Goal: Information Seeking & Learning: Learn about a topic

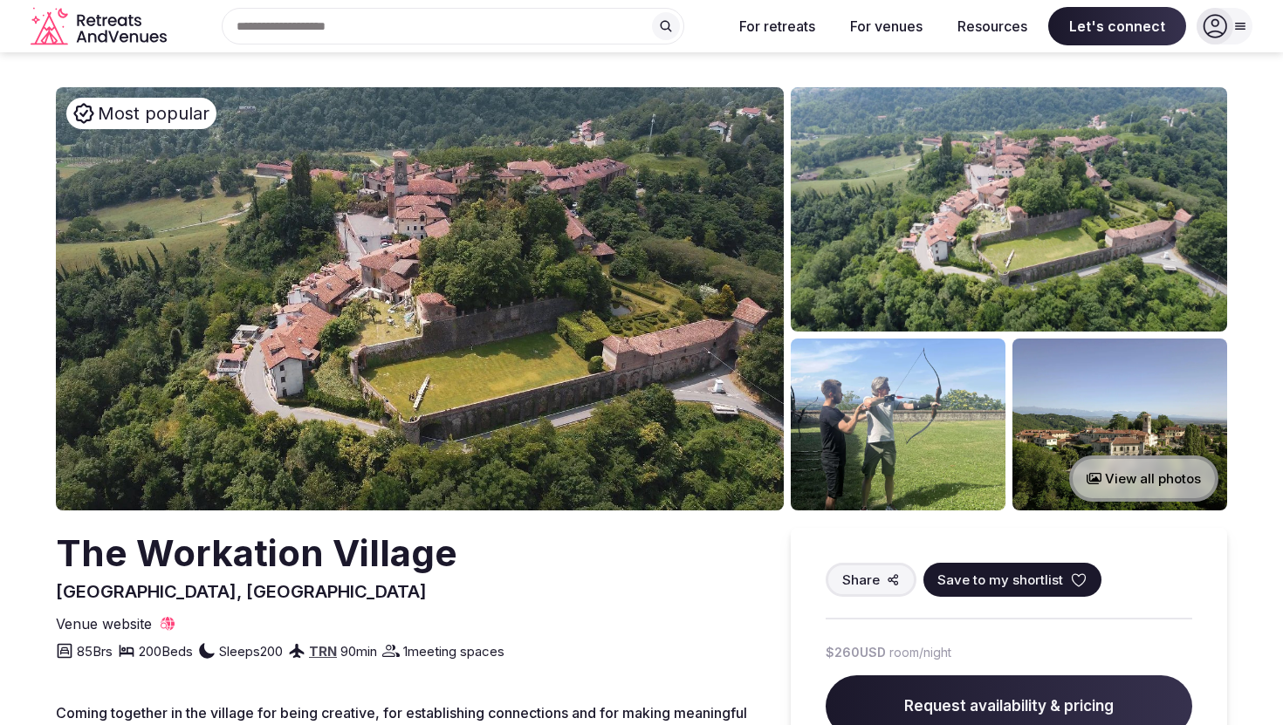
click at [1129, 475] on button "View all photos" at bounding box center [1143, 479] width 149 height 46
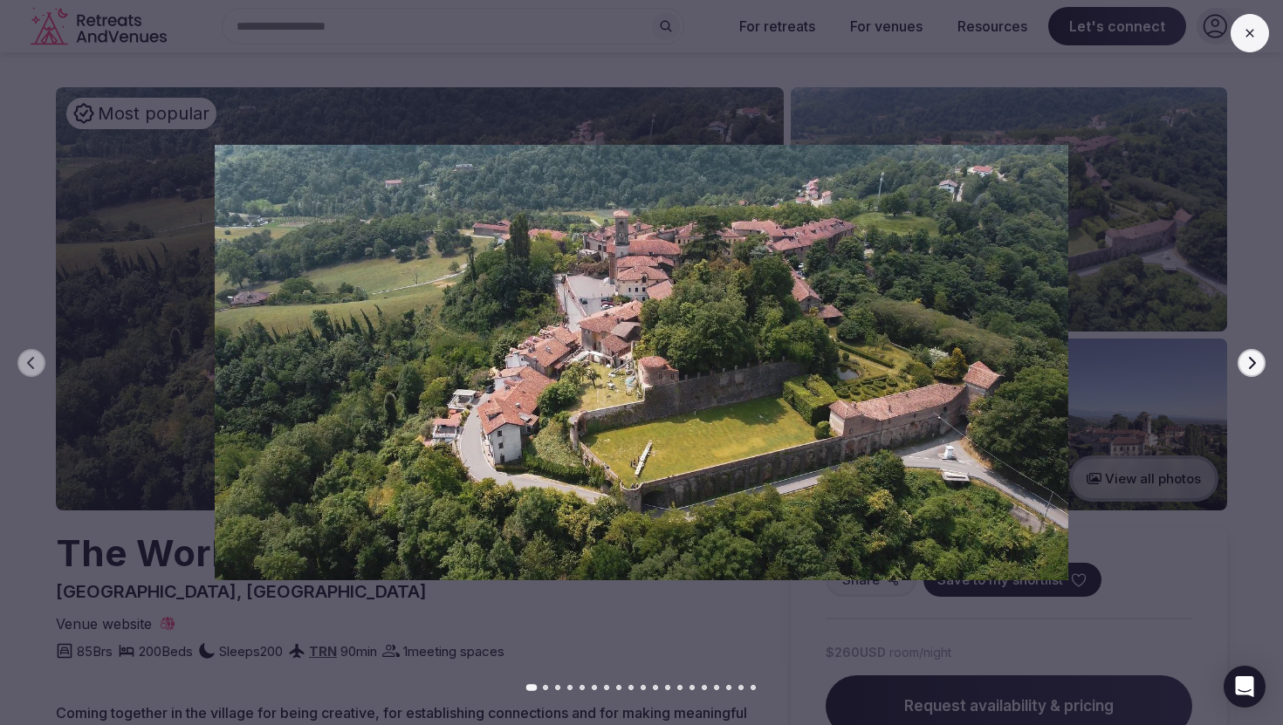
click at [1250, 363] on icon "button" at bounding box center [1252, 363] width 14 height 14
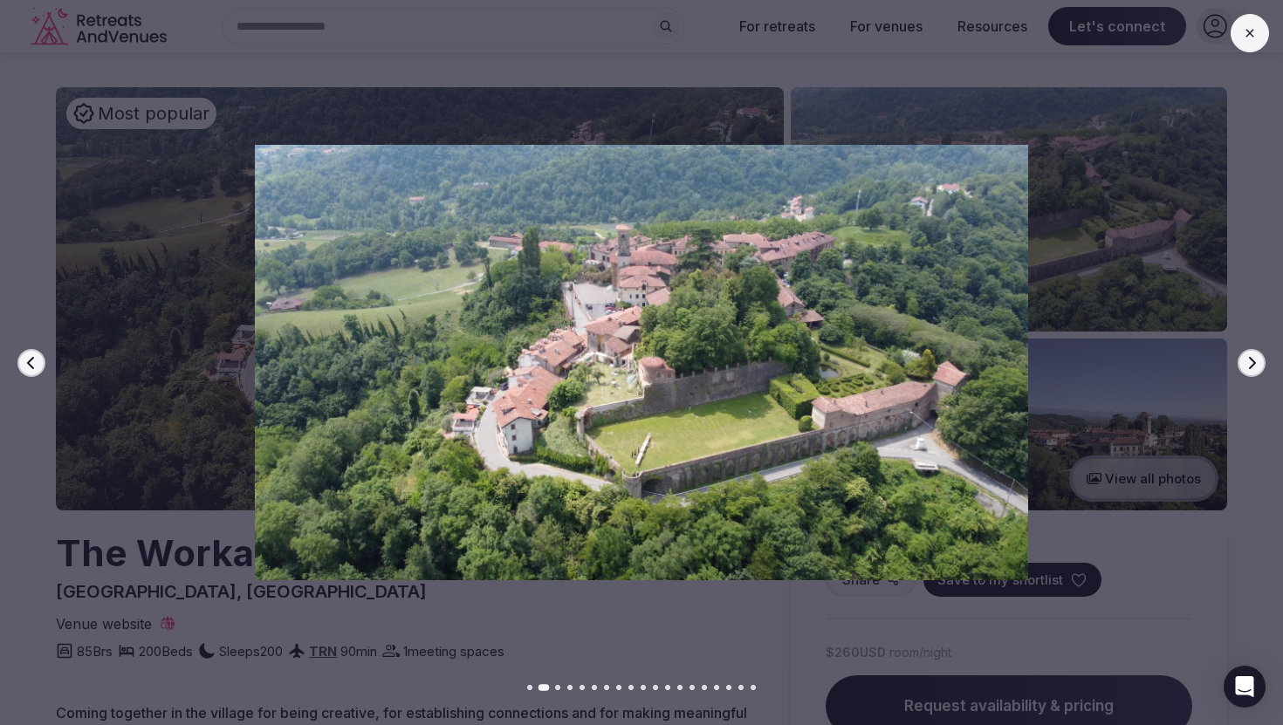
click at [1250, 363] on icon "button" at bounding box center [1252, 363] width 14 height 14
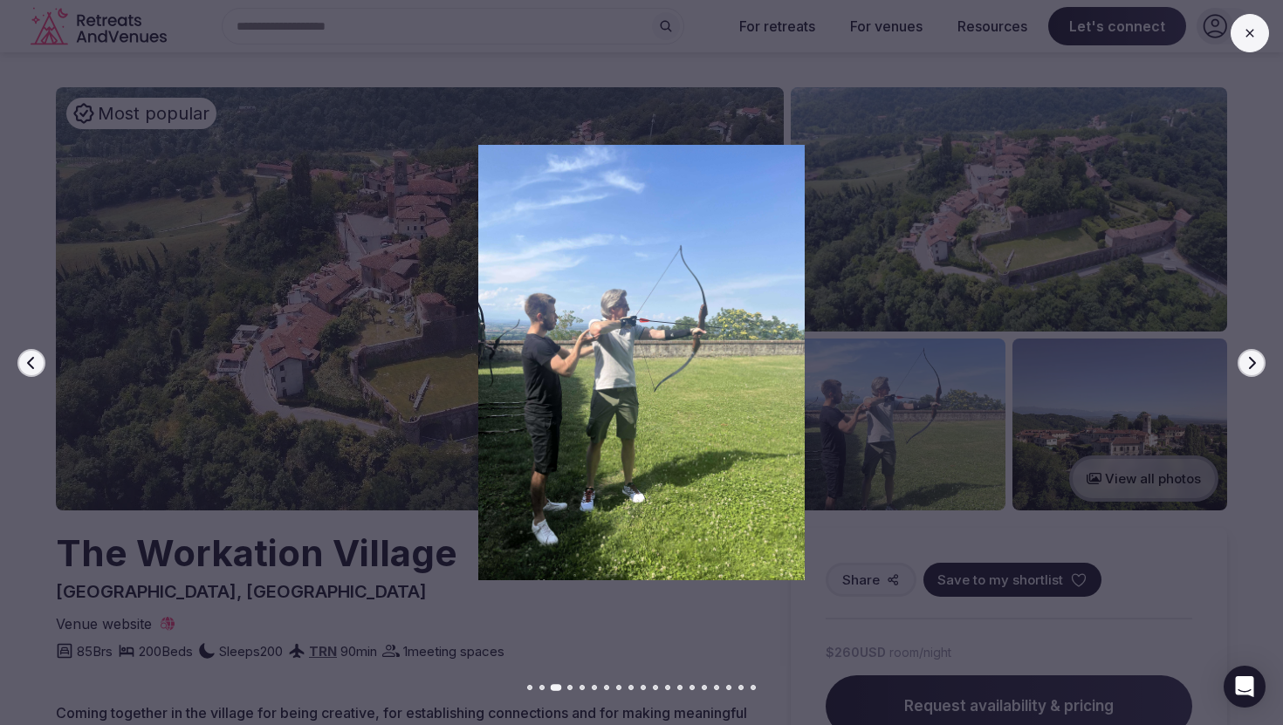
click at [1250, 363] on icon "button" at bounding box center [1252, 363] width 14 height 14
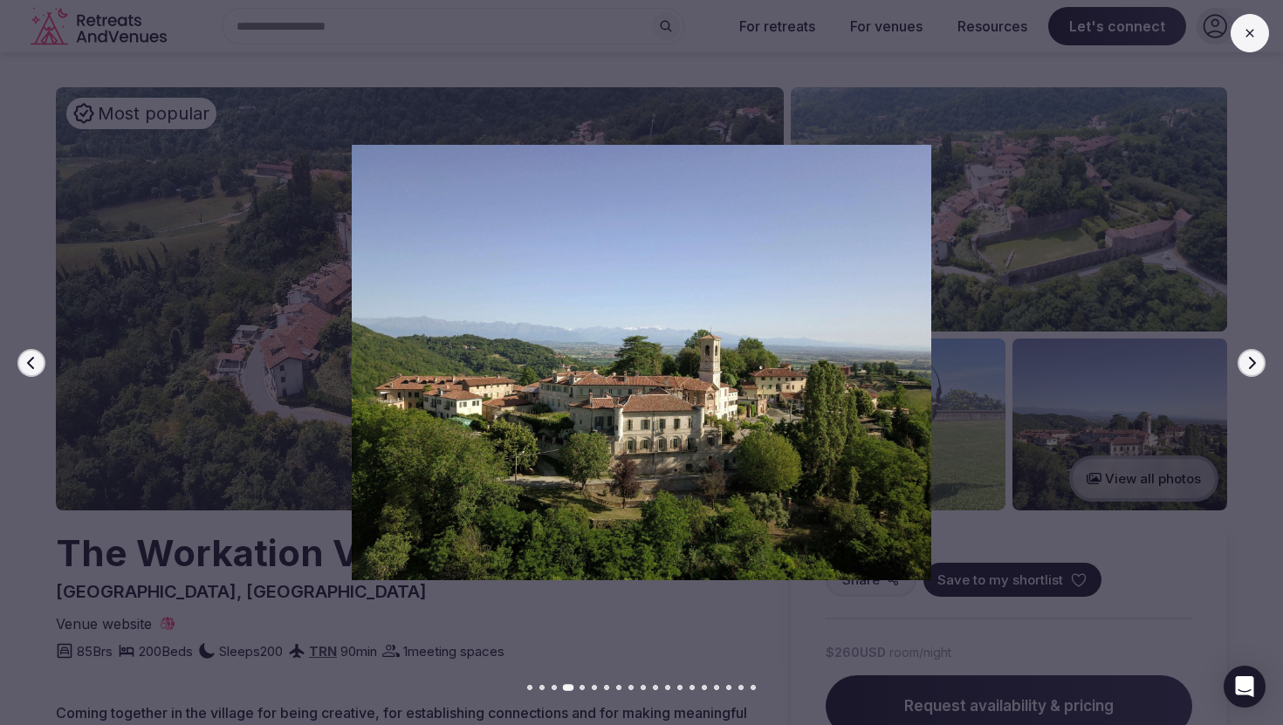
click at [1250, 363] on icon "button" at bounding box center [1252, 363] width 14 height 14
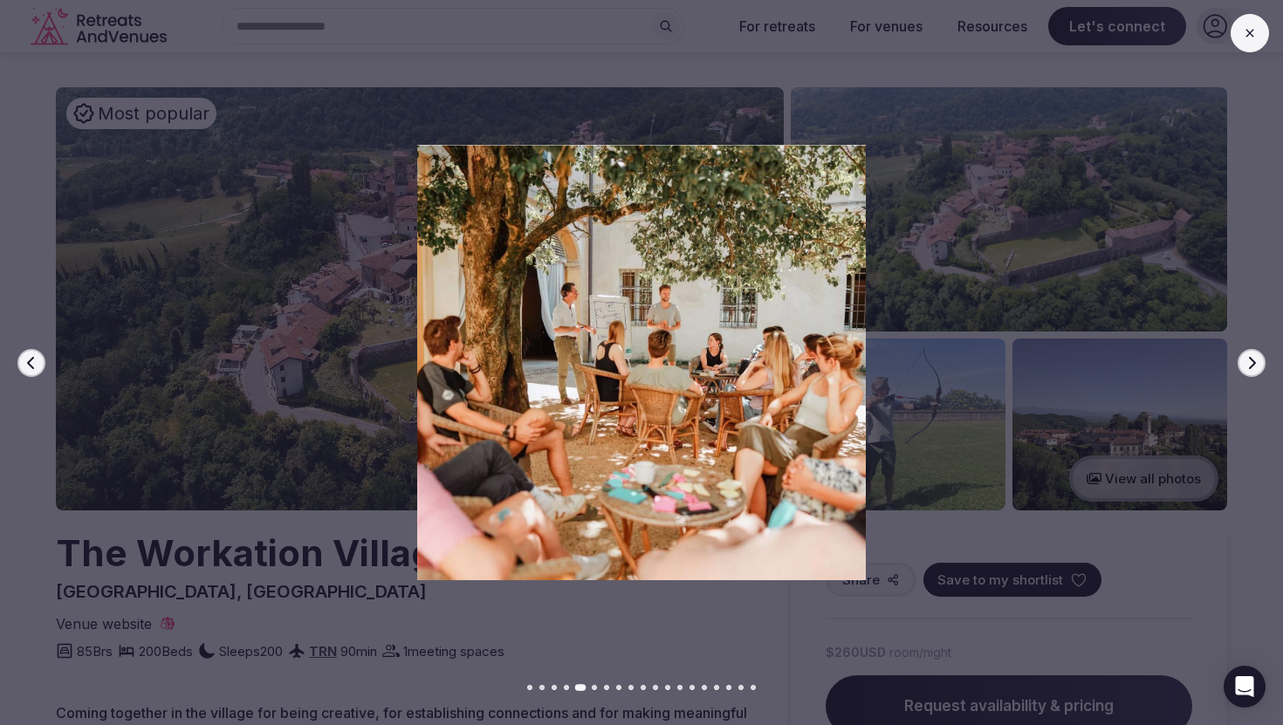
click at [1250, 363] on icon "button" at bounding box center [1252, 363] width 14 height 14
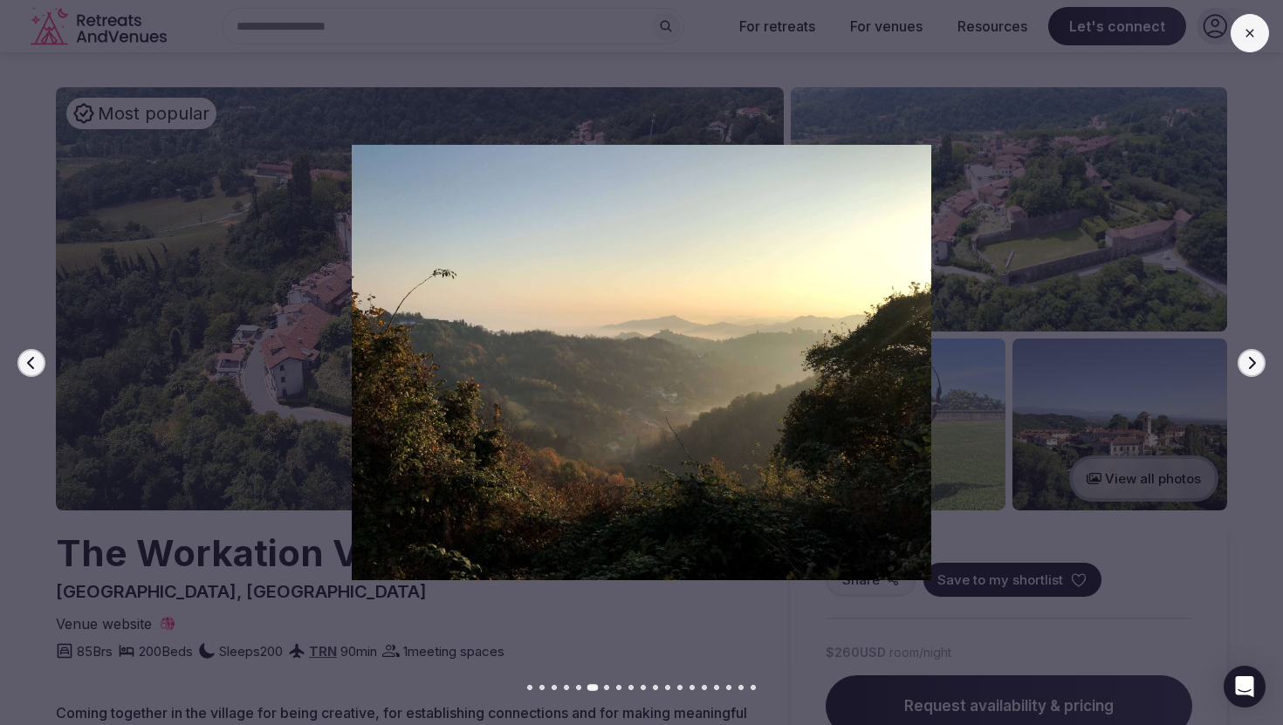
click at [1250, 363] on icon "button" at bounding box center [1252, 363] width 14 height 14
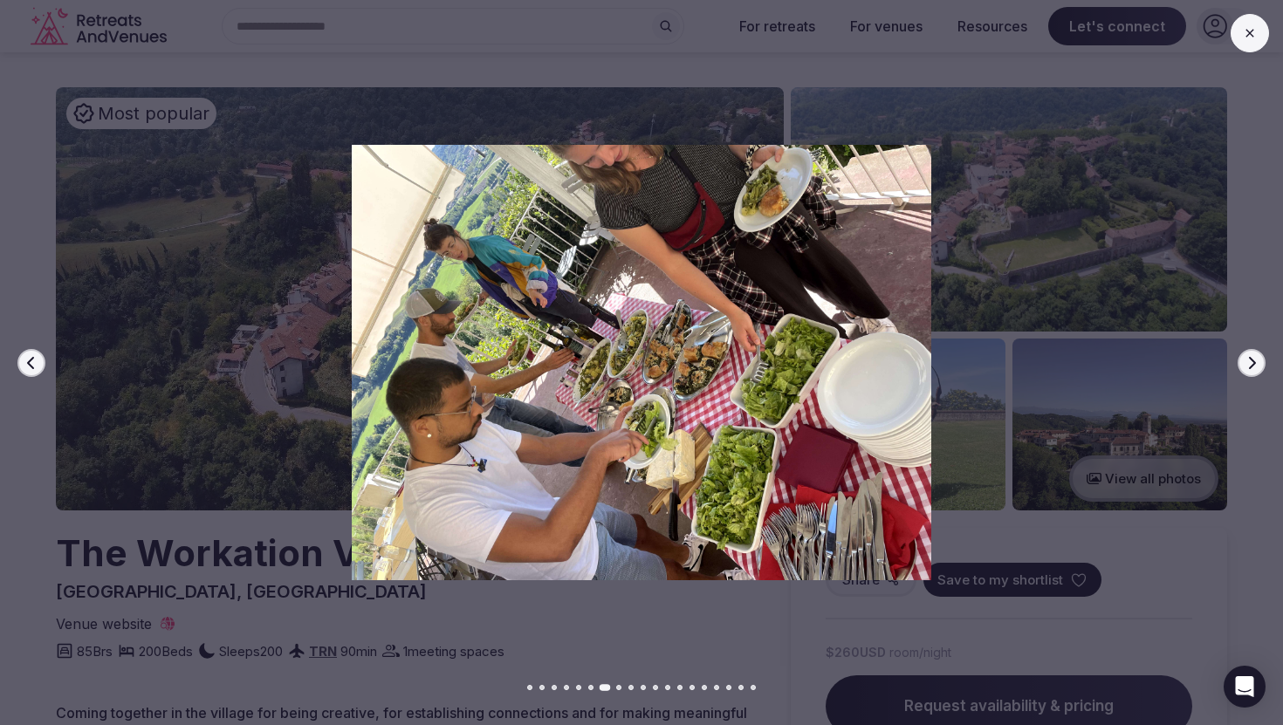
click at [1253, 365] on icon "button" at bounding box center [1252, 363] width 14 height 14
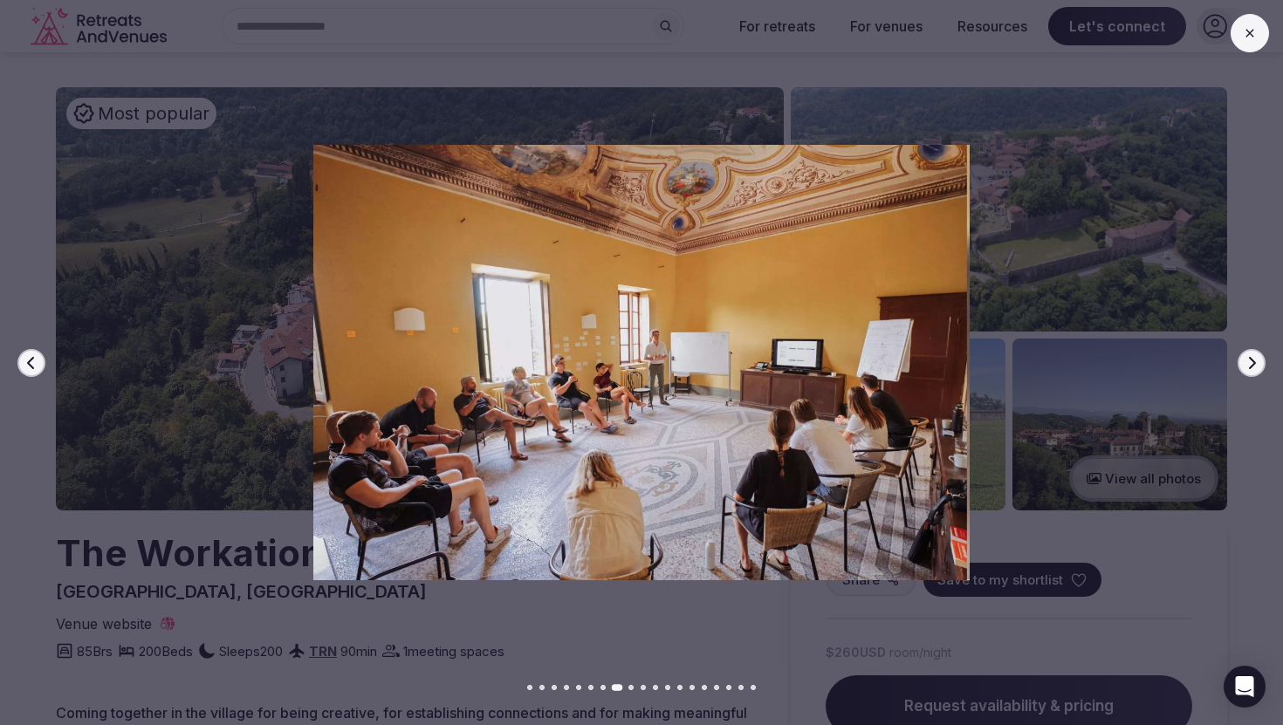
click at [1253, 365] on icon "button" at bounding box center [1252, 363] width 14 height 14
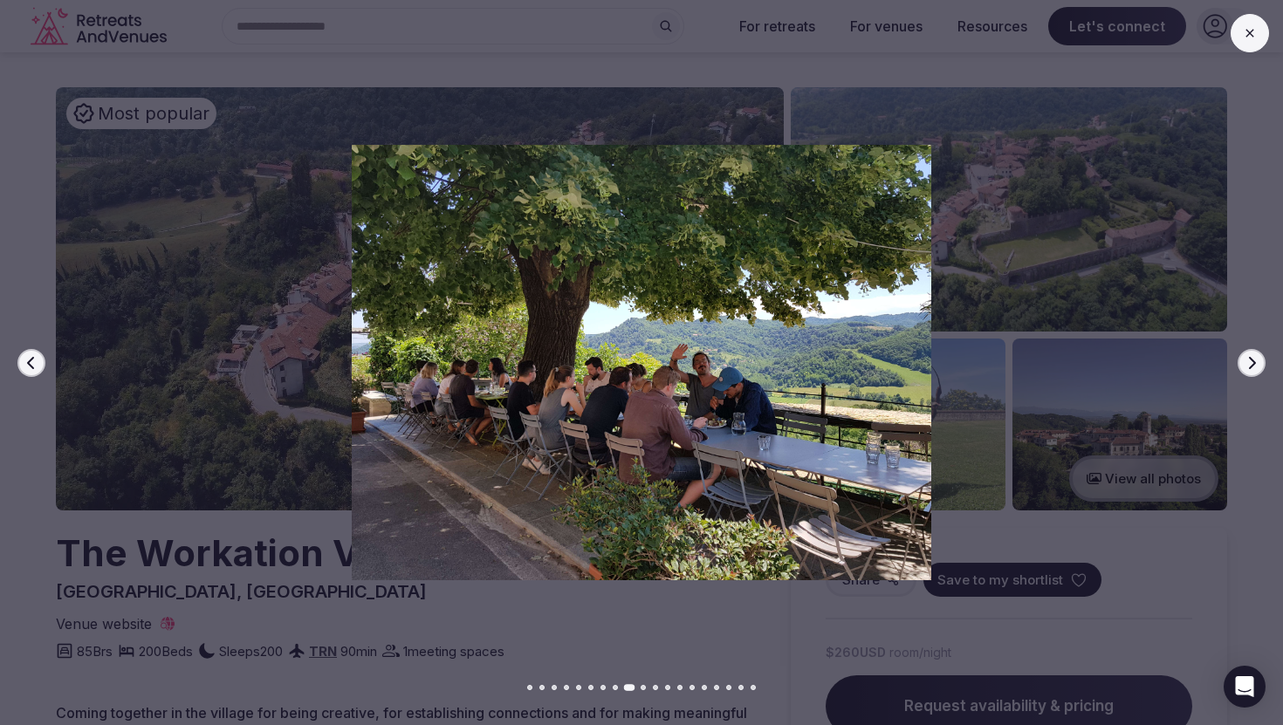
click at [1253, 365] on icon "button" at bounding box center [1252, 363] width 14 height 14
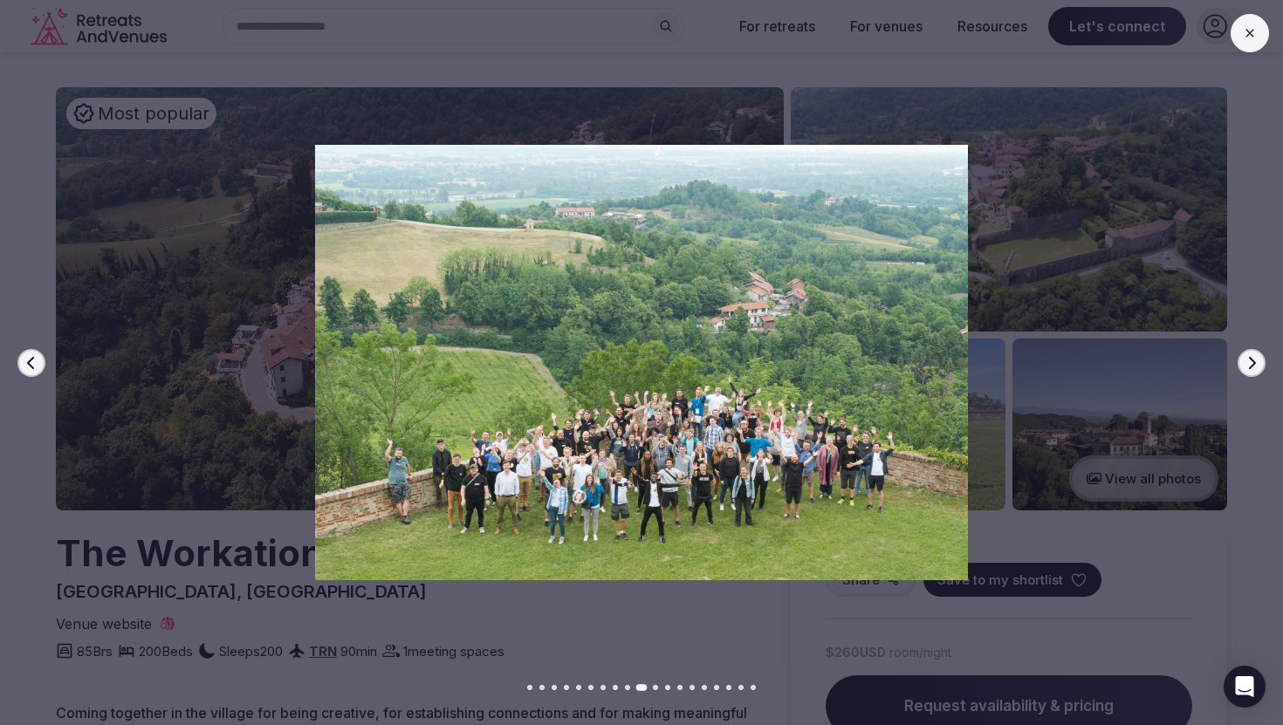
click at [1234, 449] on div at bounding box center [634, 363] width 1297 height 436
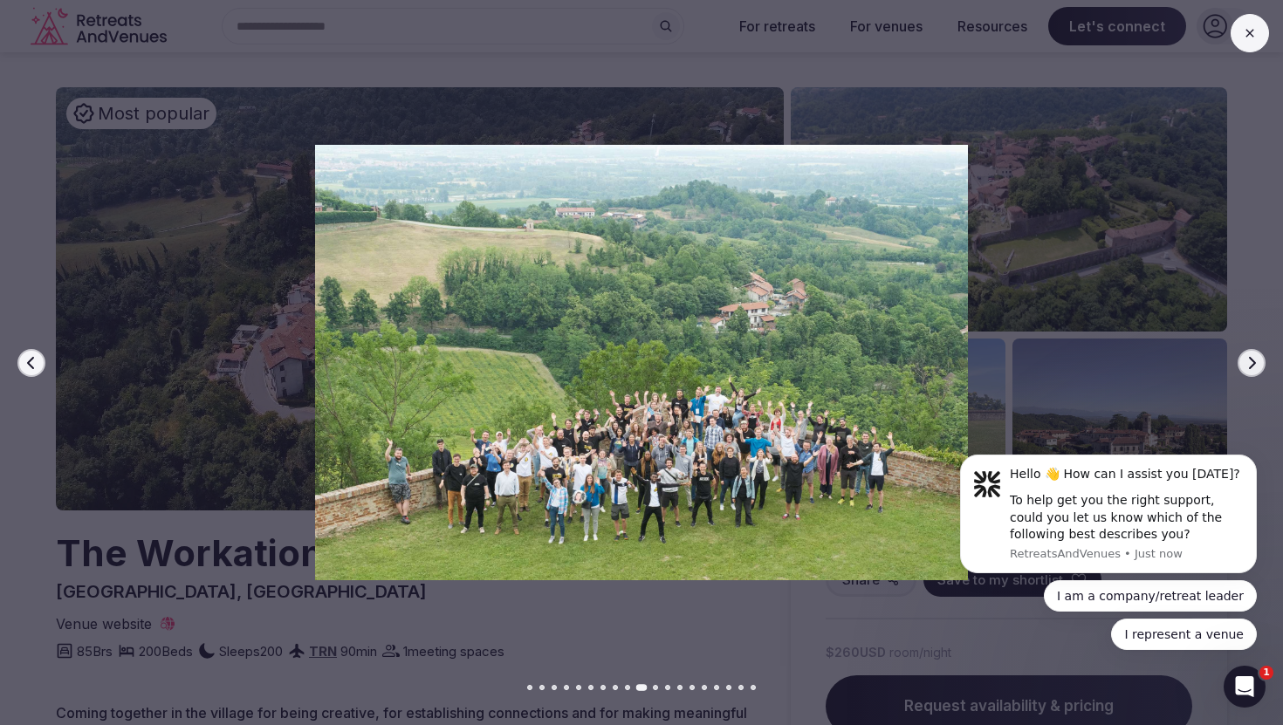
click at [1247, 378] on div at bounding box center [634, 363] width 1297 height 436
click at [1233, 437] on html "Hello 👋 How can I assist you [DATE]? To help get you the right support, could y…" at bounding box center [1108, 575] width 349 height 284
click at [1247, 376] on div at bounding box center [634, 363] width 1297 height 436
click at [1230, 421] on div at bounding box center [634, 363] width 1297 height 436
click at [1257, 35] on button at bounding box center [1250, 33] width 38 height 38
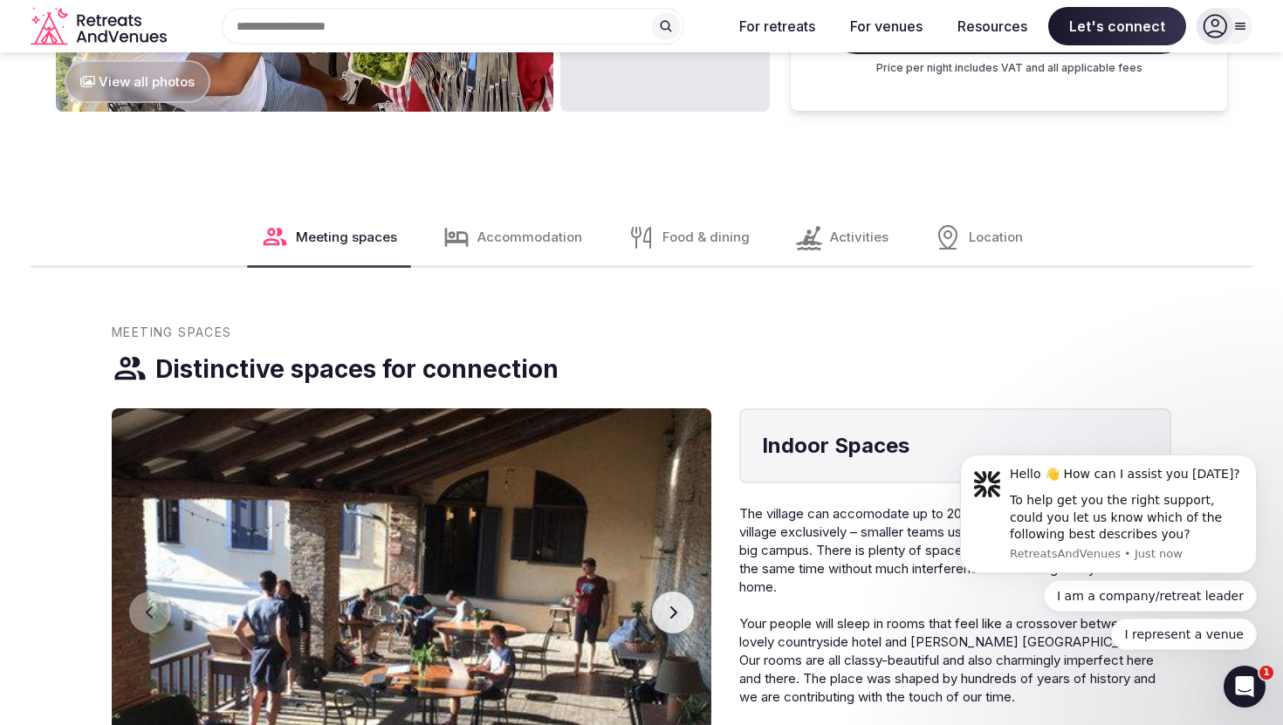
scroll to position [2224, 0]
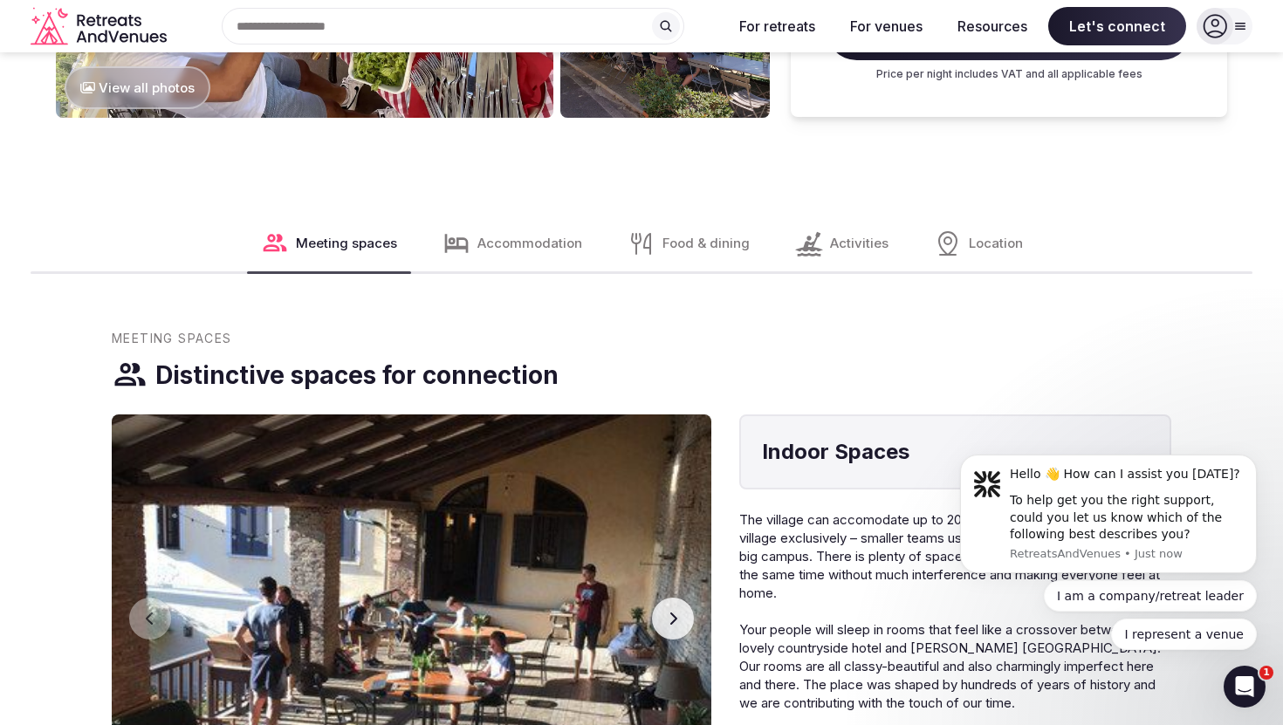
click at [509, 247] on span "Accommodation" at bounding box center [529, 243] width 105 height 18
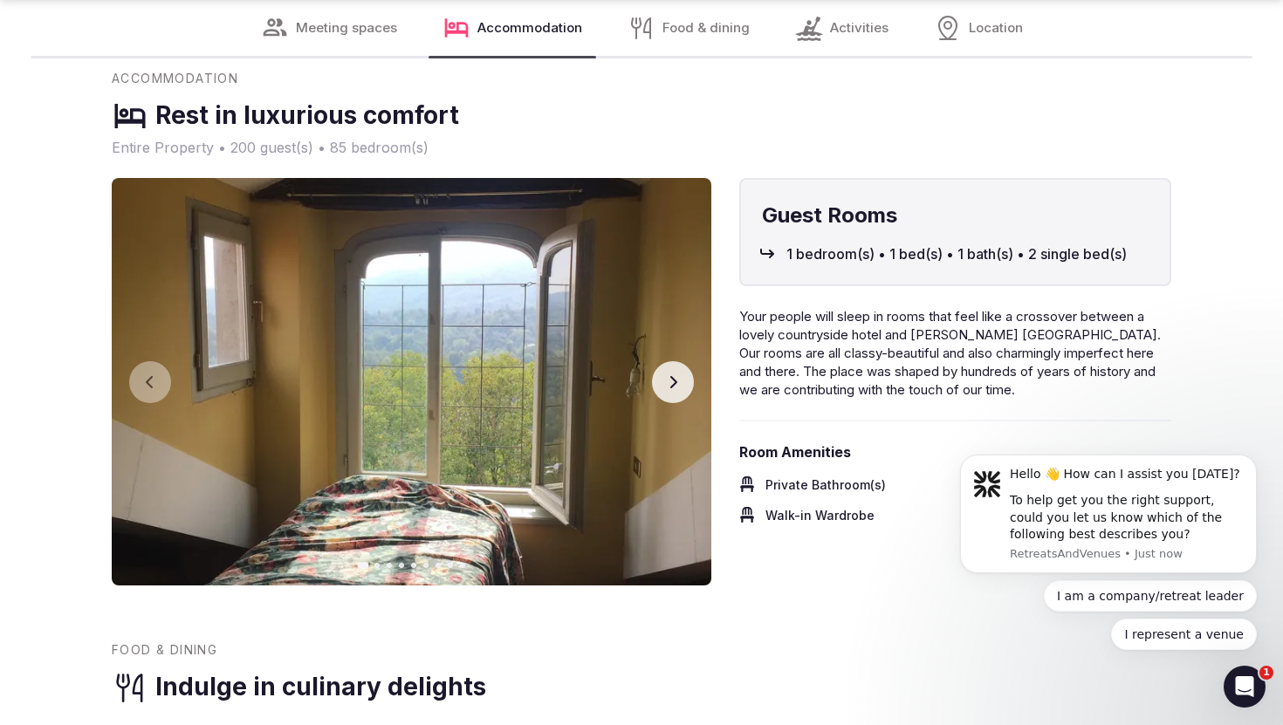
scroll to position [3969, 0]
click at [676, 389] on button "Next slide" at bounding box center [673, 382] width 42 height 42
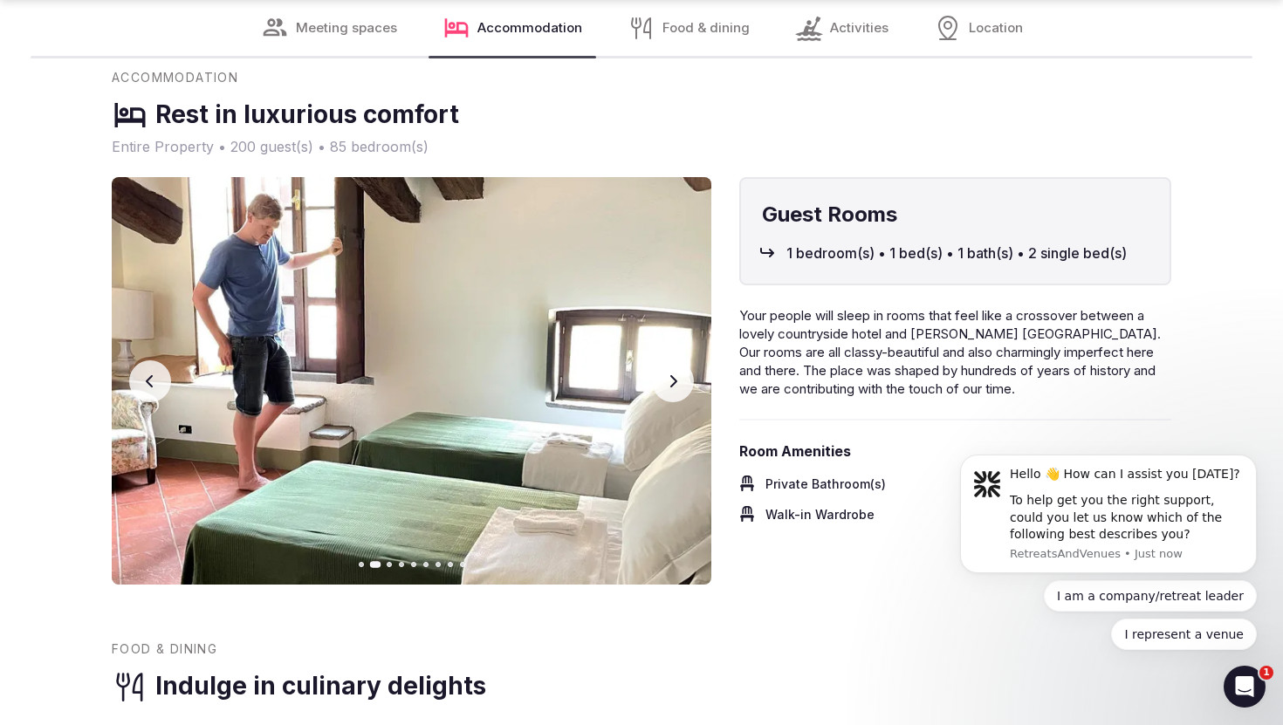
click at [676, 389] on button "Next slide" at bounding box center [673, 382] width 42 height 42
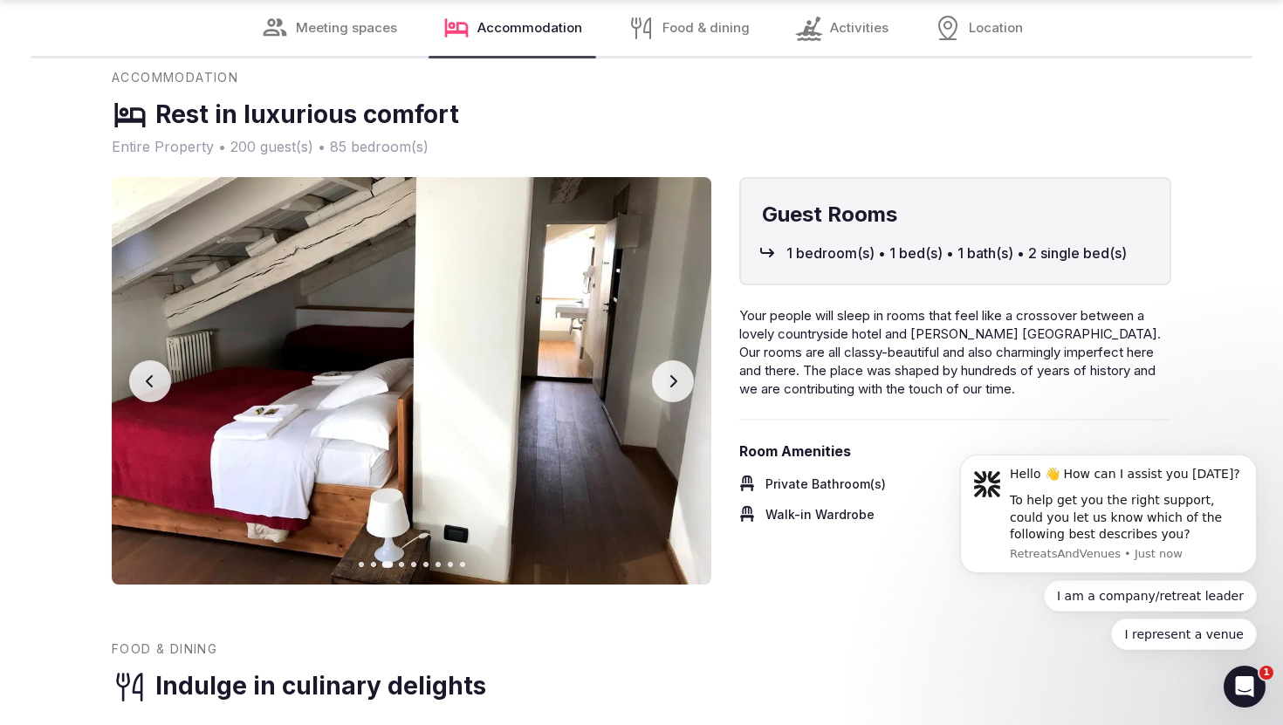
click at [674, 388] on icon "button" at bounding box center [673, 381] width 14 height 14
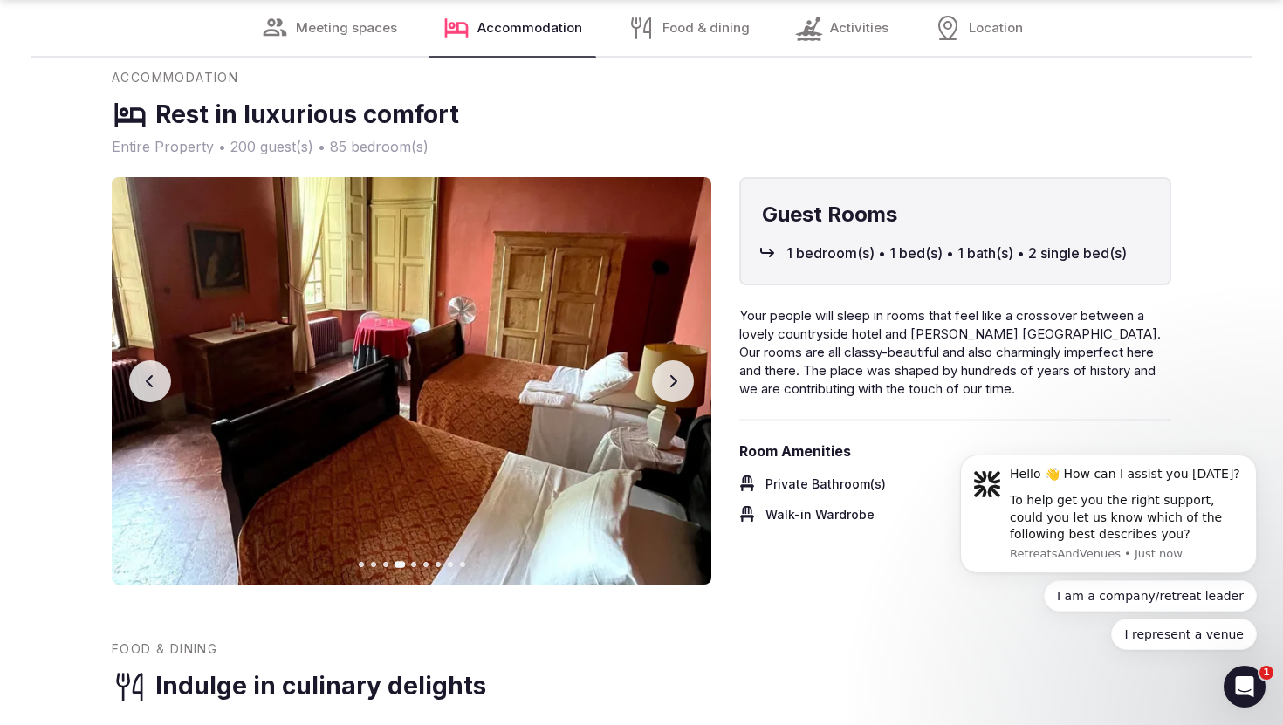
click at [670, 388] on icon "button" at bounding box center [673, 381] width 14 height 14
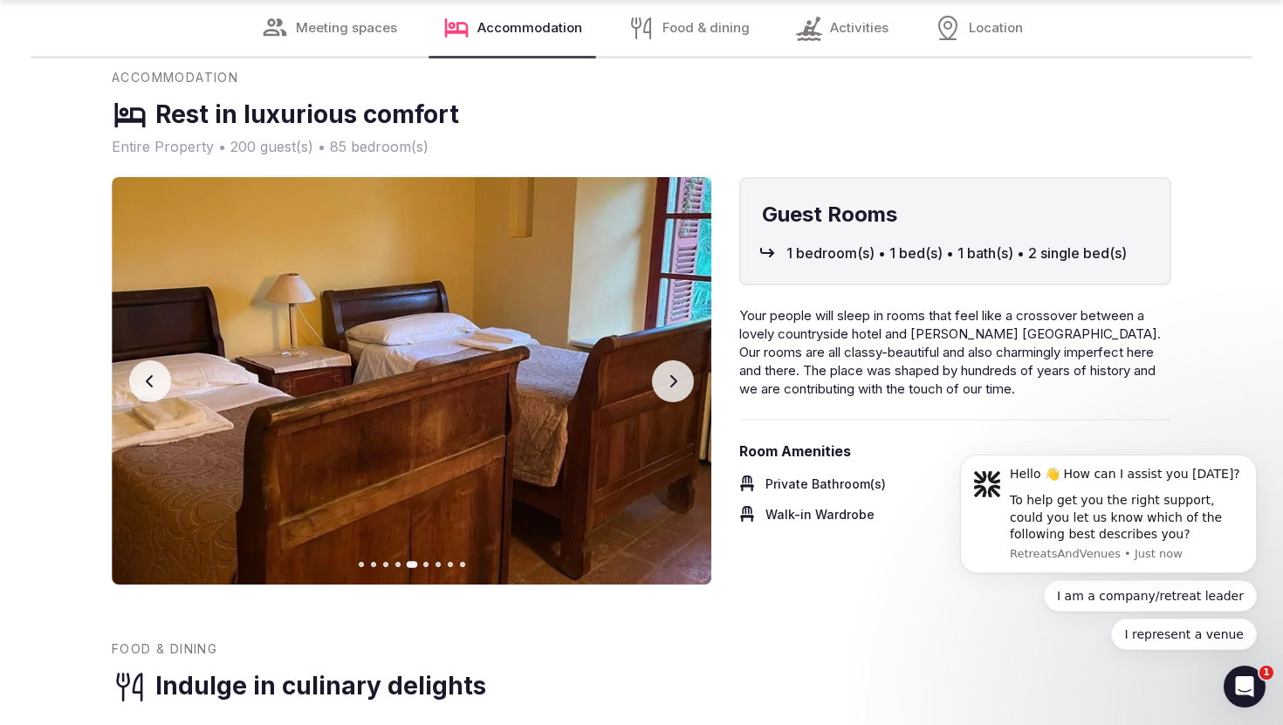
click at [670, 388] on icon "button" at bounding box center [673, 381] width 14 height 14
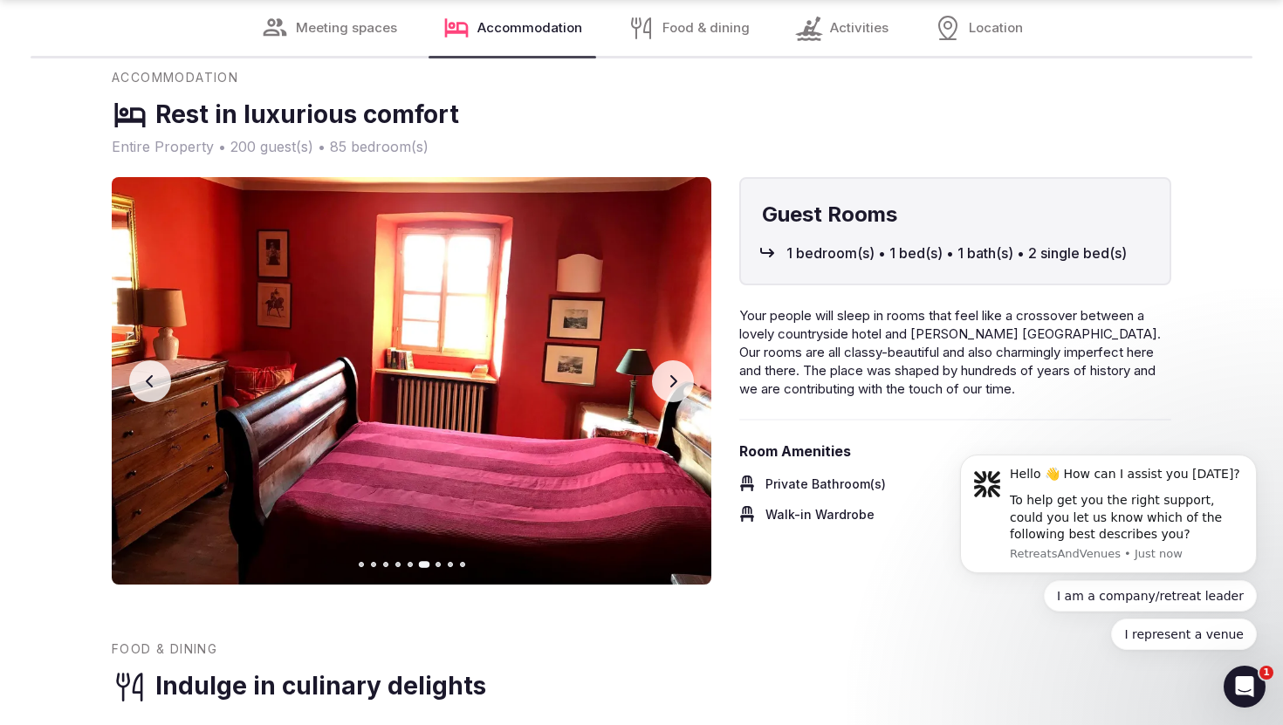
click at [674, 388] on icon "button" at bounding box center [673, 381] width 14 height 14
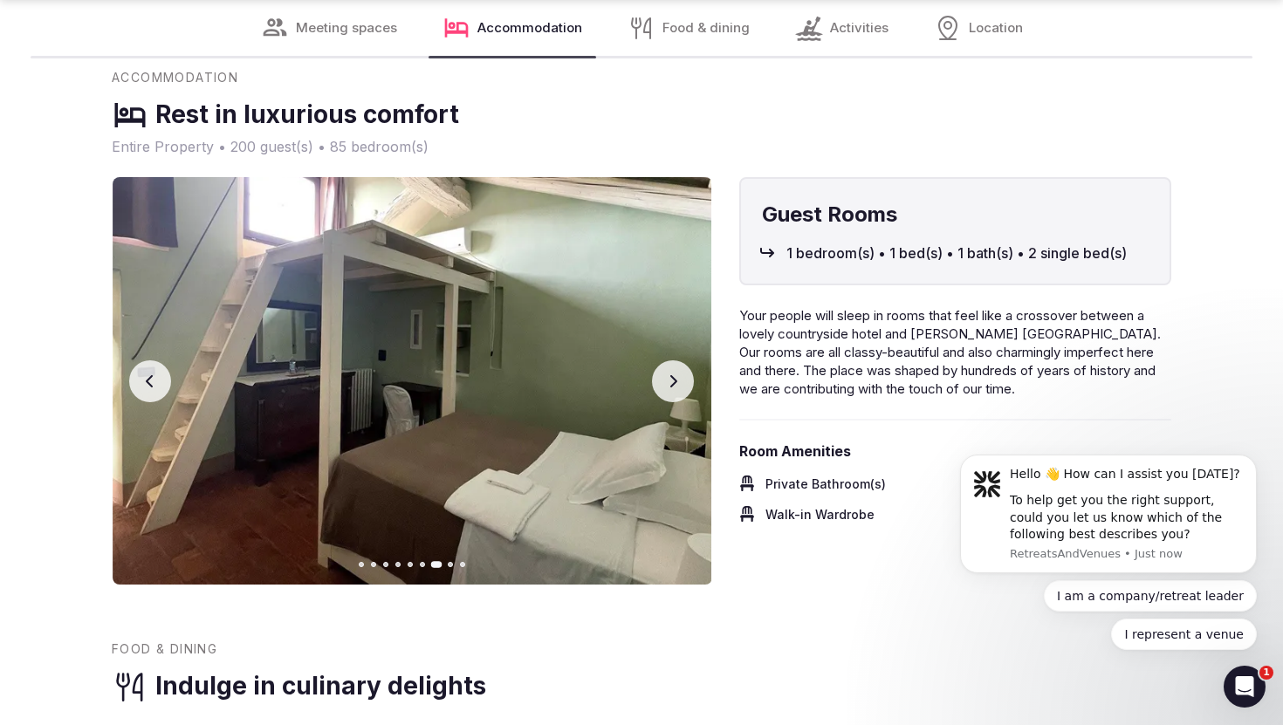
click at [674, 388] on icon "button" at bounding box center [673, 381] width 14 height 14
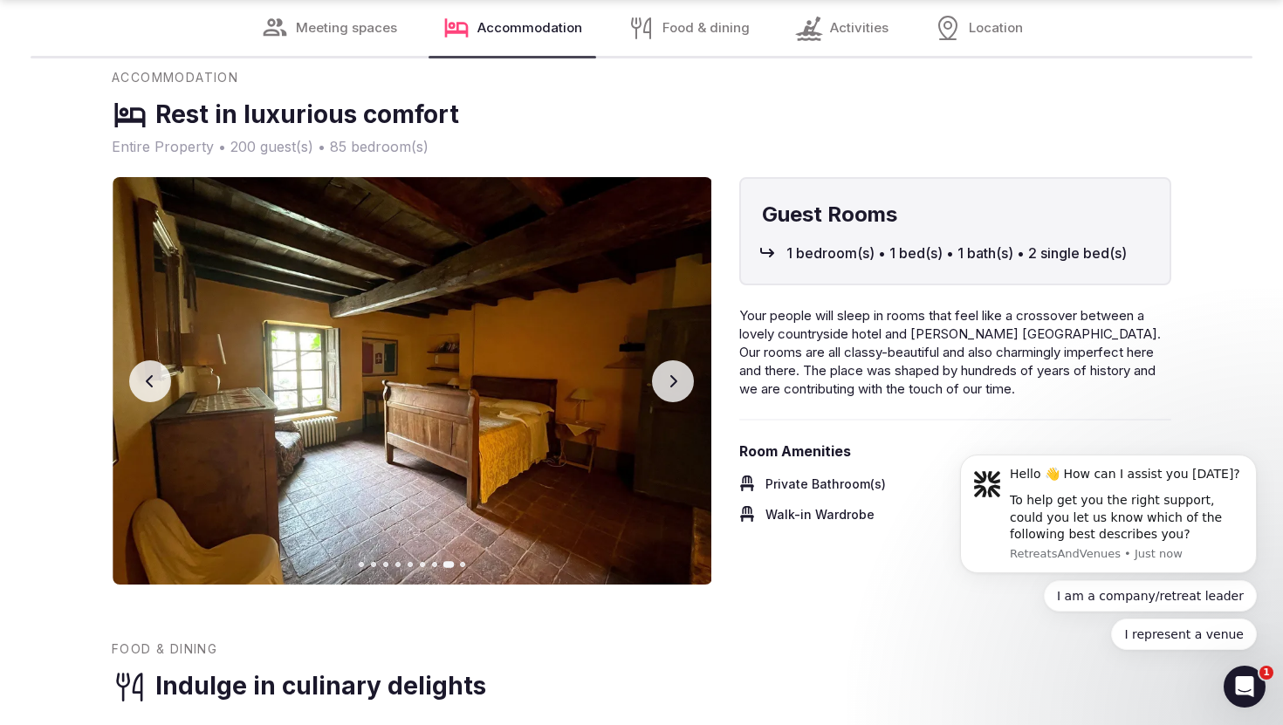
click at [674, 388] on icon "button" at bounding box center [673, 381] width 14 height 14
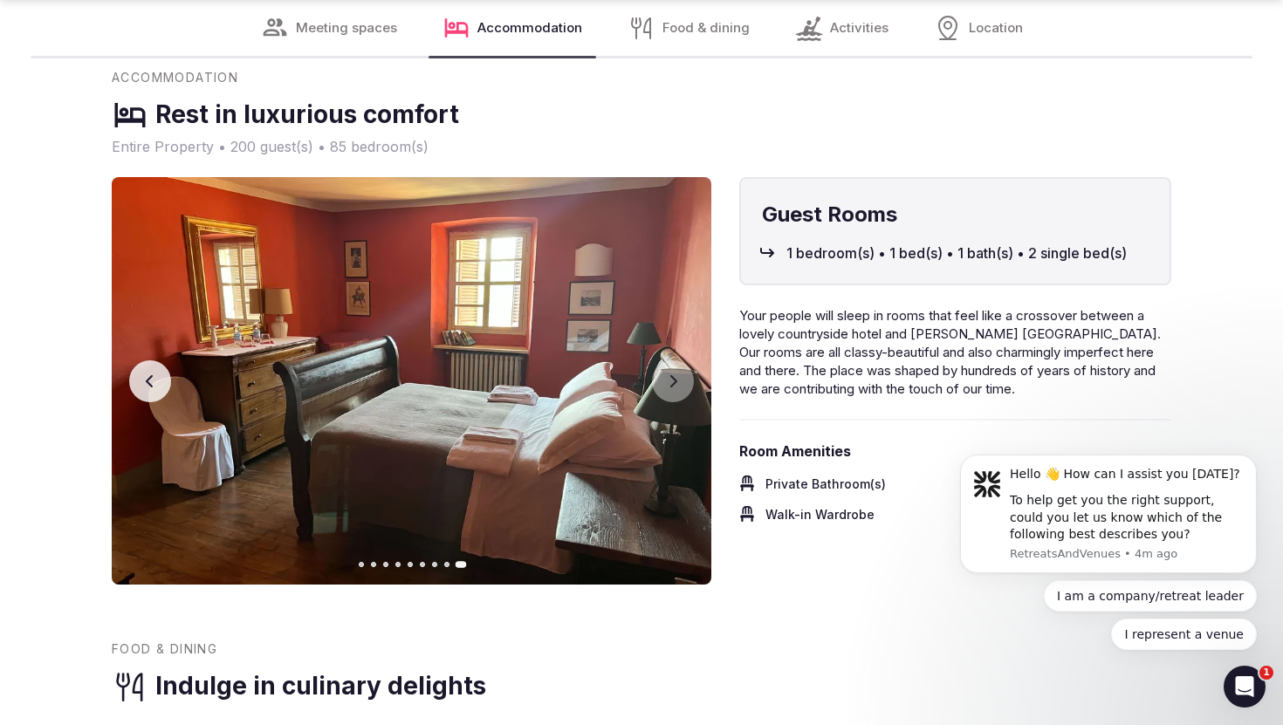
click at [143, 388] on icon "button" at bounding box center [150, 381] width 14 height 14
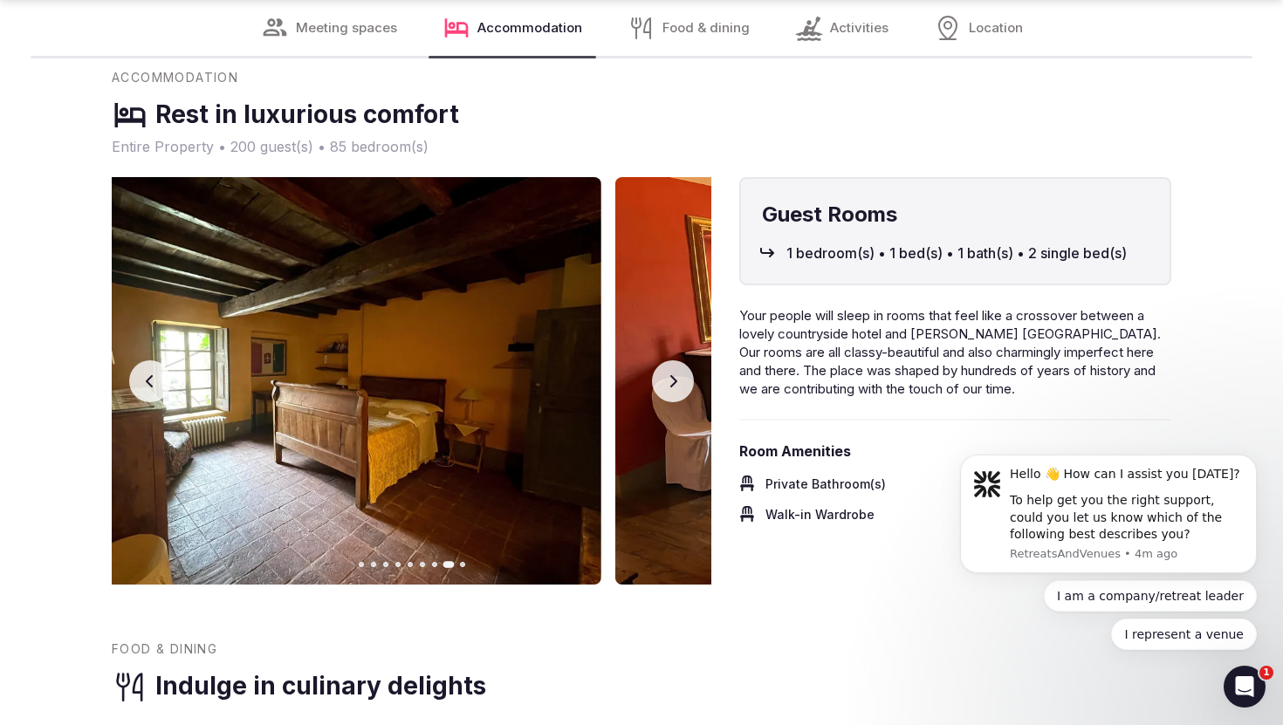
click at [143, 388] on icon "button" at bounding box center [150, 381] width 14 height 14
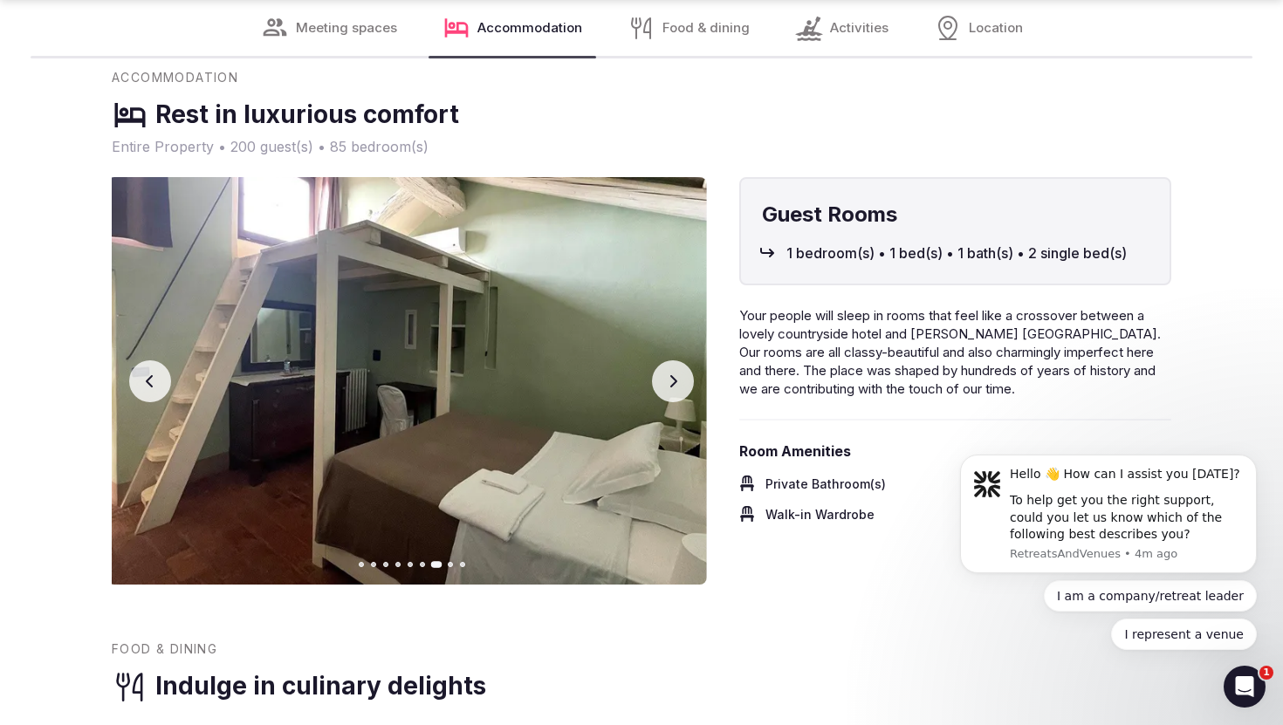
click at [143, 388] on icon "button" at bounding box center [150, 381] width 14 height 14
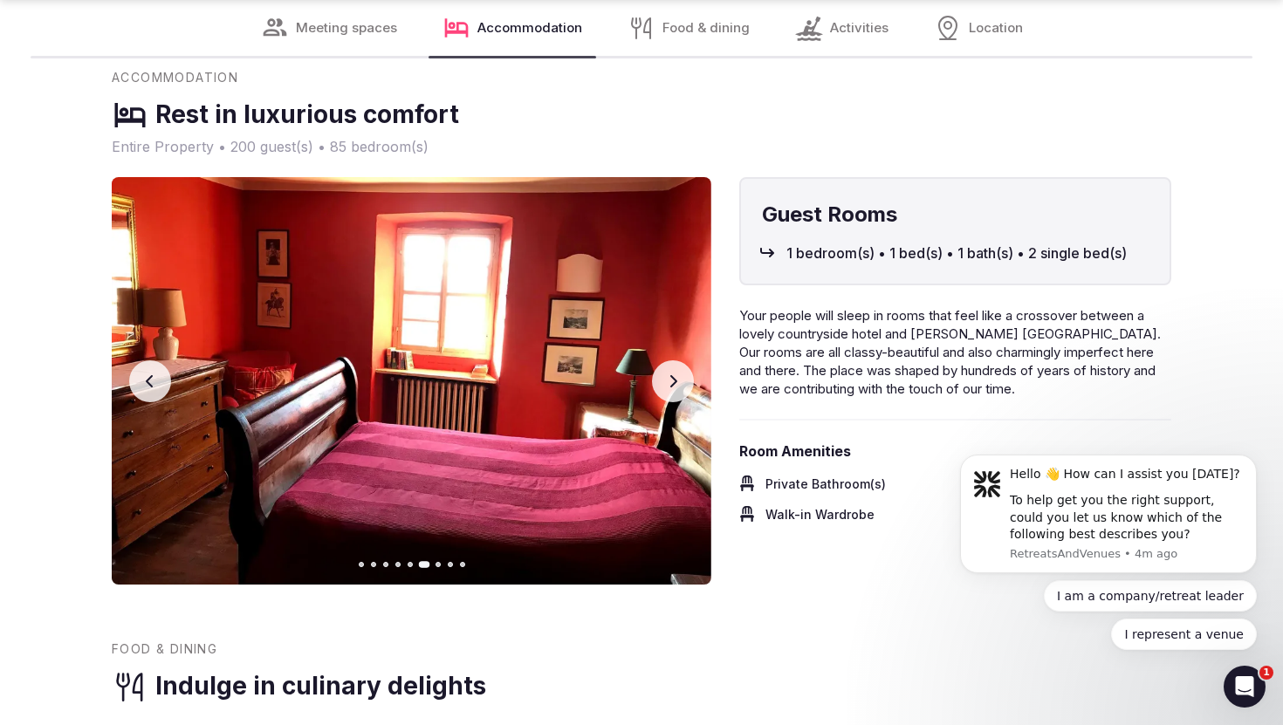
click at [157, 400] on button "Previous slide" at bounding box center [150, 382] width 42 height 42
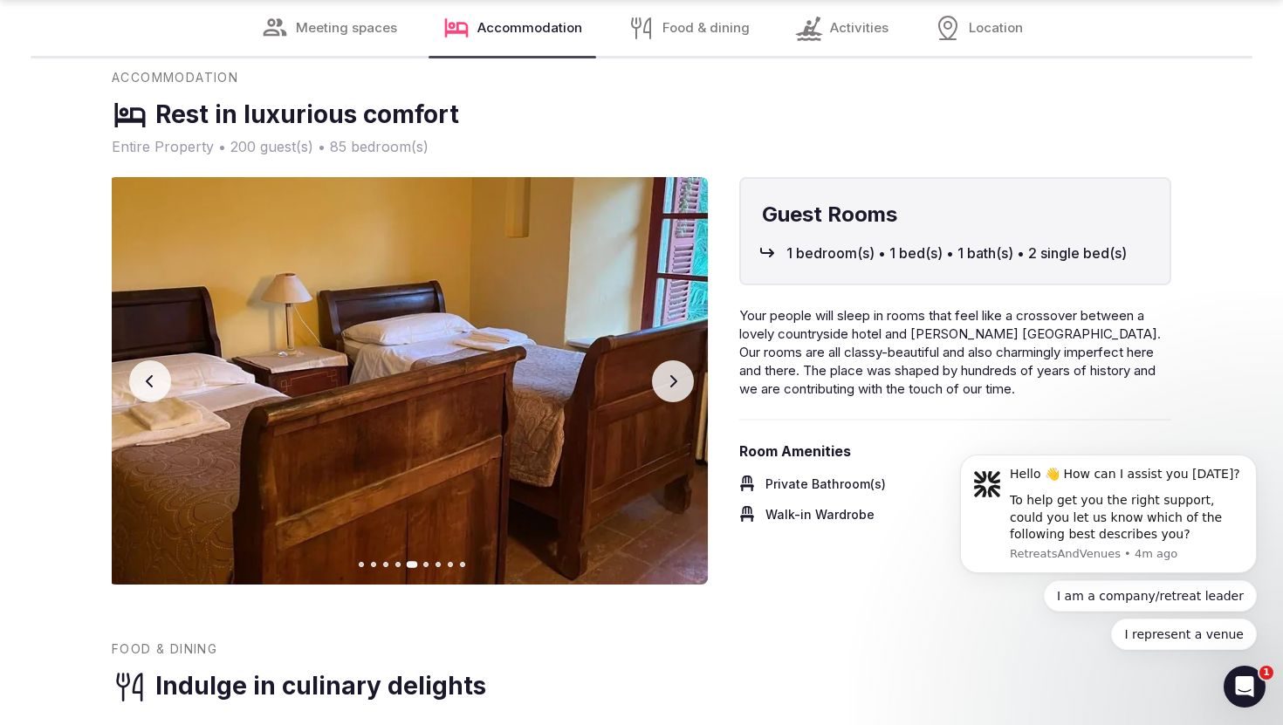
click at [157, 400] on button "Previous slide" at bounding box center [150, 382] width 42 height 42
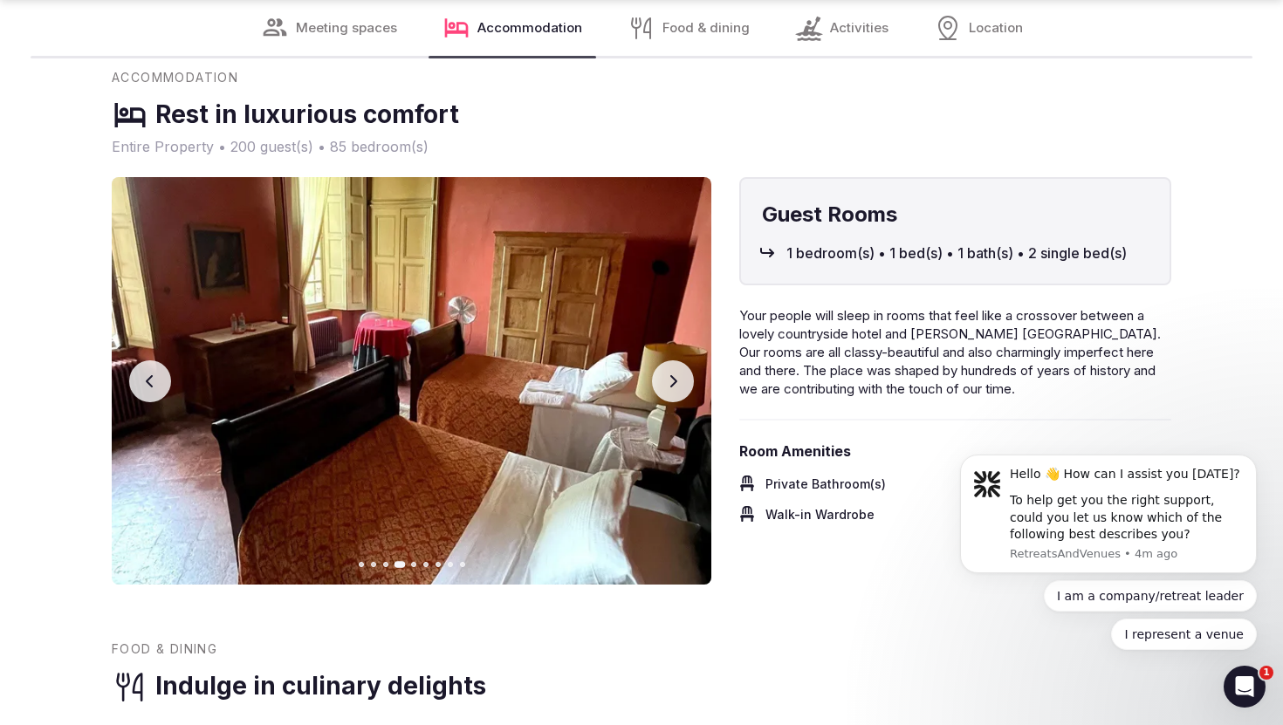
click at [158, 402] on button "Previous slide" at bounding box center [150, 382] width 42 height 42
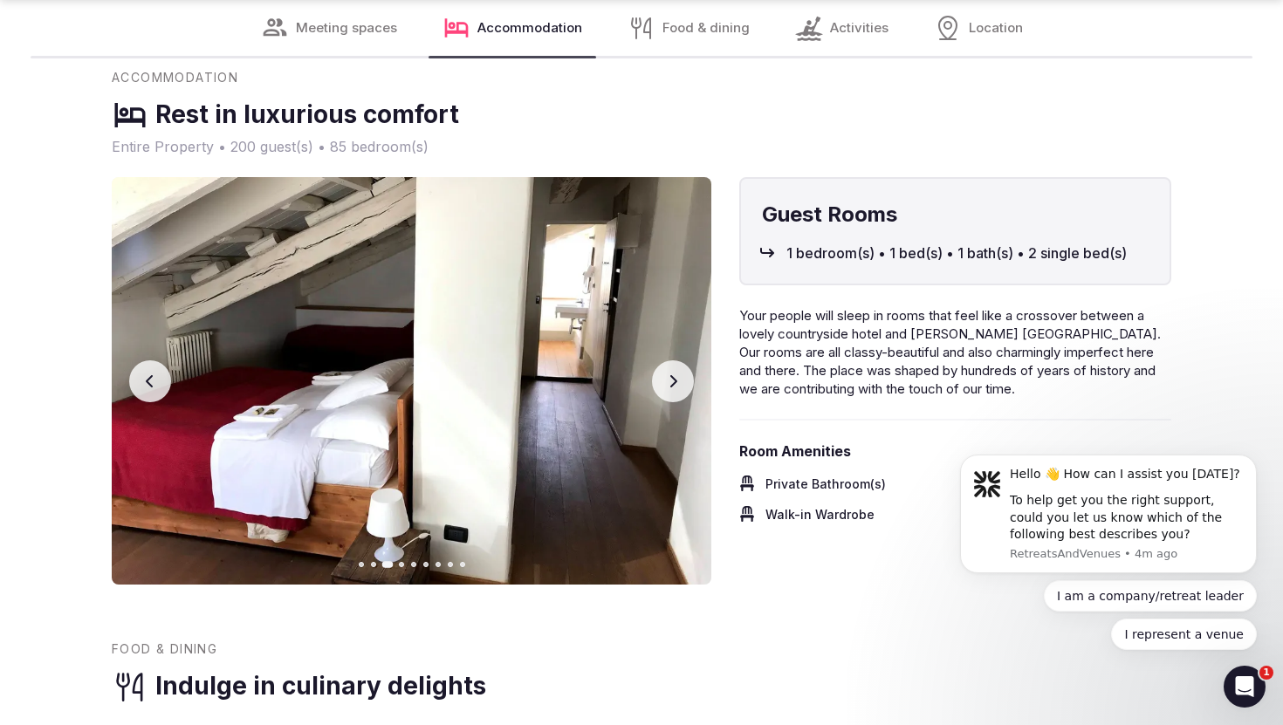
click at [672, 388] on icon "button" at bounding box center [673, 381] width 14 height 14
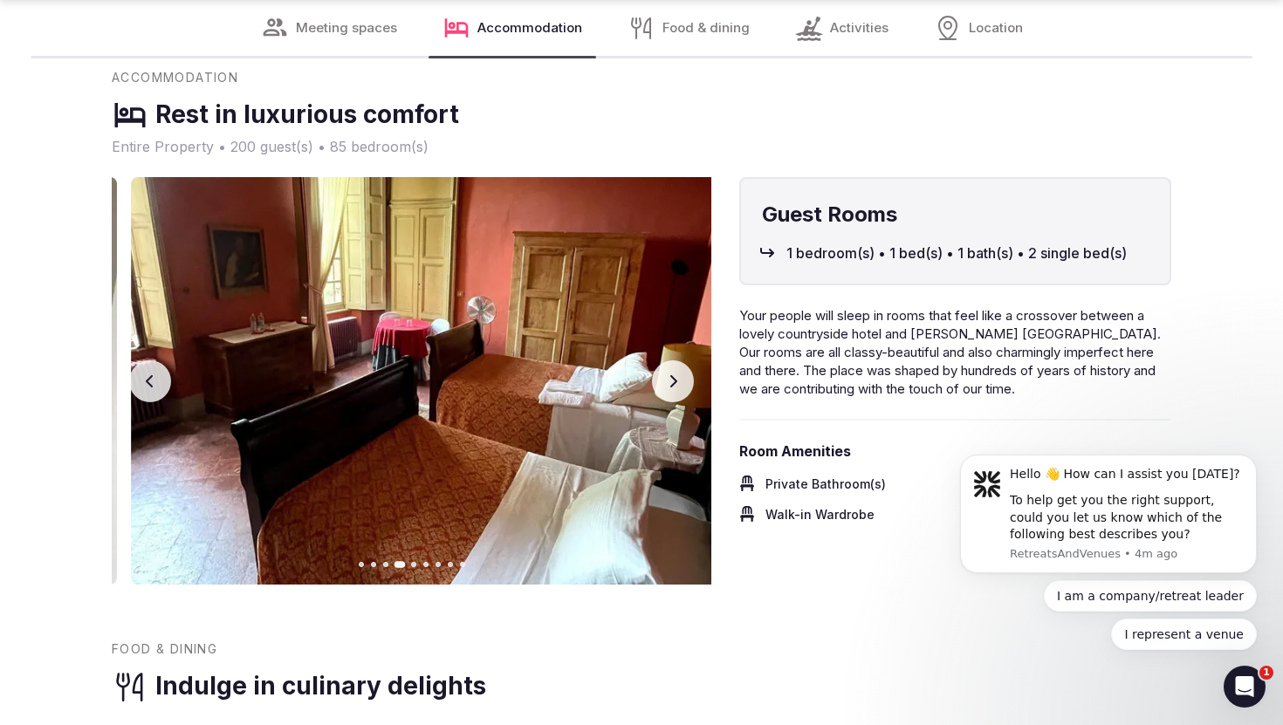
click at [672, 388] on icon "button" at bounding box center [673, 381] width 14 height 14
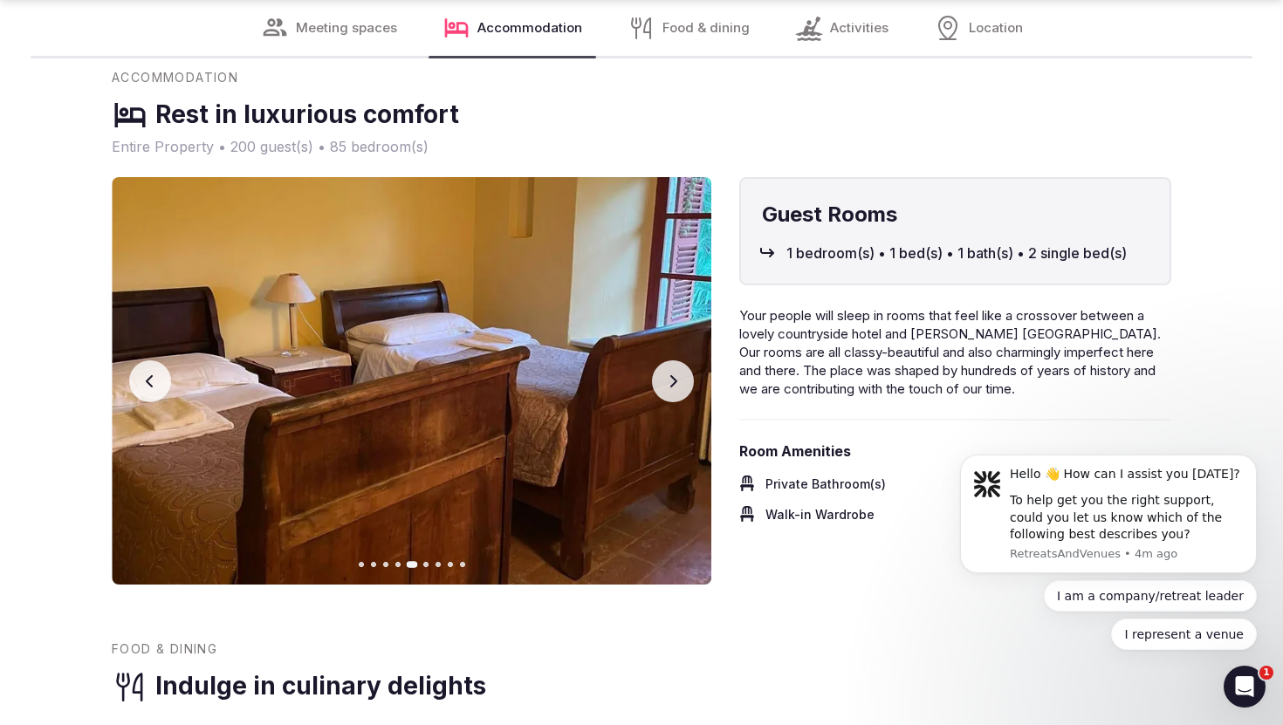
click at [672, 388] on icon "button" at bounding box center [673, 381] width 14 height 14
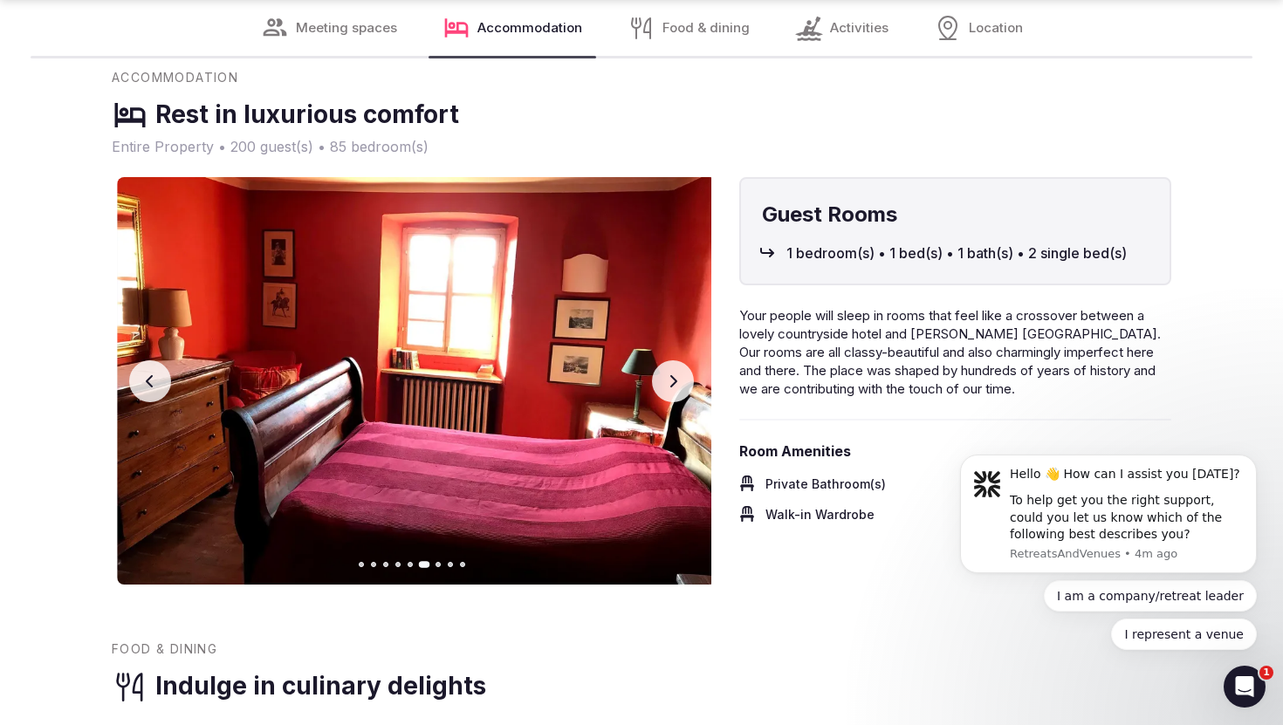
click at [672, 388] on icon "button" at bounding box center [673, 381] width 14 height 14
